Goal: Obtain resource: Obtain resource

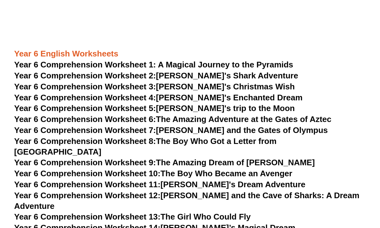
scroll to position [3311, 0]
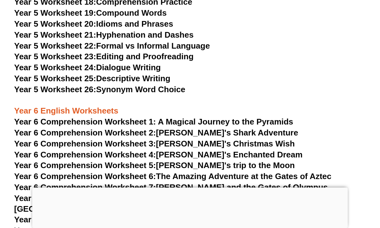
click at [212, 117] on span "Year 6 Comprehension Worksheet 1: A Magical Journey to the Pyramids" at bounding box center [153, 121] width 279 height 9
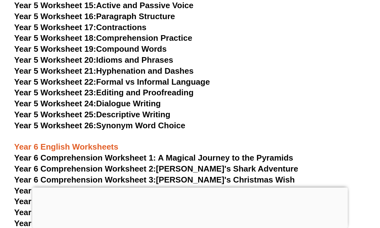
scroll to position [3252, 0]
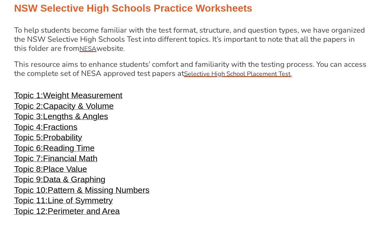
scroll to position [1235, 0]
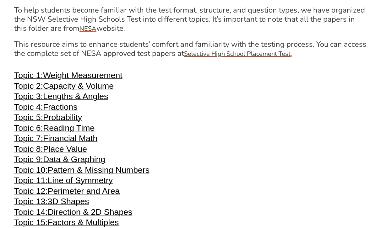
click at [104, 101] on span "Lengths & Angles" at bounding box center [75, 96] width 65 height 9
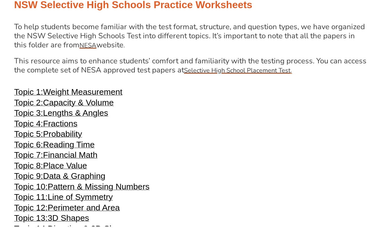
scroll to position [1219, 0]
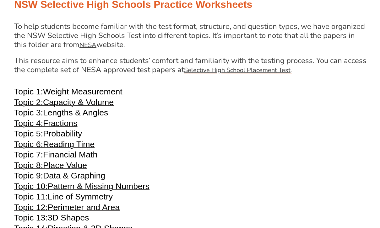
click at [87, 107] on span "Capacity & Volume" at bounding box center [78, 102] width 71 height 9
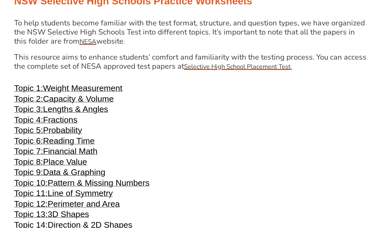
click at [32, 125] on span "Topic 4:" at bounding box center [28, 120] width 29 height 9
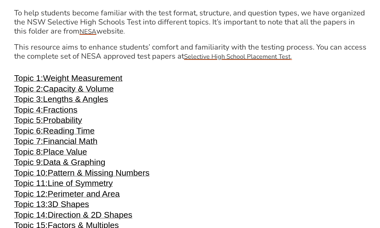
click at [78, 124] on span "Probability" at bounding box center [62, 120] width 39 height 9
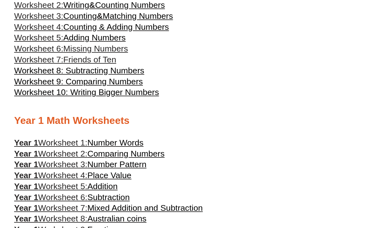
scroll to position [203, 0]
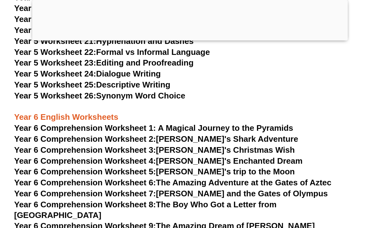
scroll to position [3345, 0]
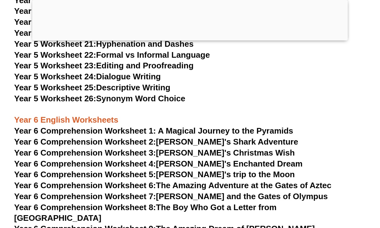
click at [180, 137] on link "Year 6 Comprehension Worksheet 2: Jake's Shark Adventure" at bounding box center [156, 141] width 284 height 9
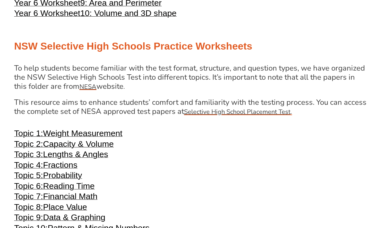
scroll to position [1177, 0]
click at [67, 168] on span "Fractions" at bounding box center [60, 164] width 35 height 9
